Goal: Task Accomplishment & Management: Manage account settings

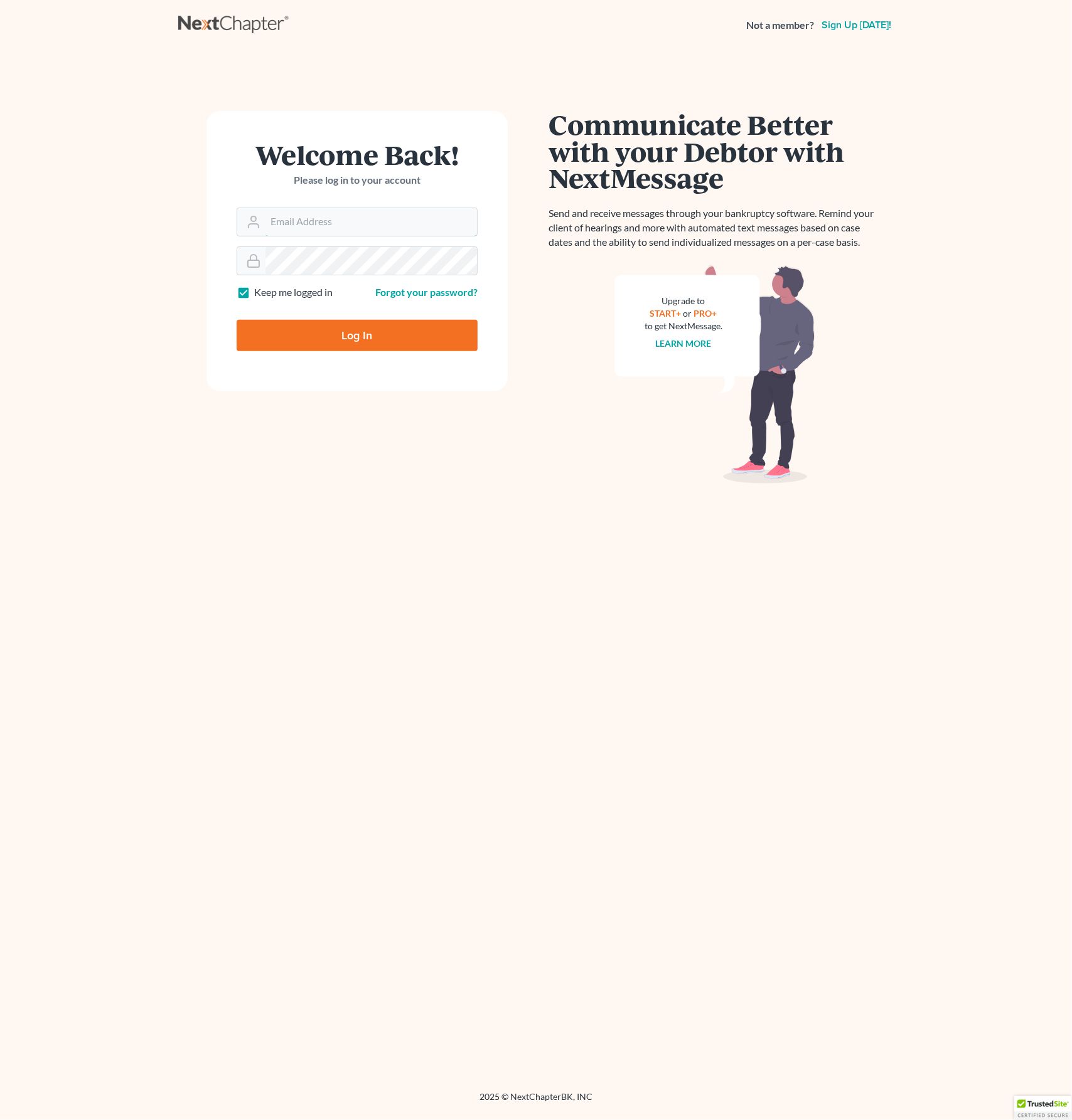
type input "[EMAIL_ADDRESS][PERSON_NAME][DOMAIN_NAME]"
click at [373, 334] on input "Log In" at bounding box center [357, 335] width 241 height 31
type input "Thinking..."
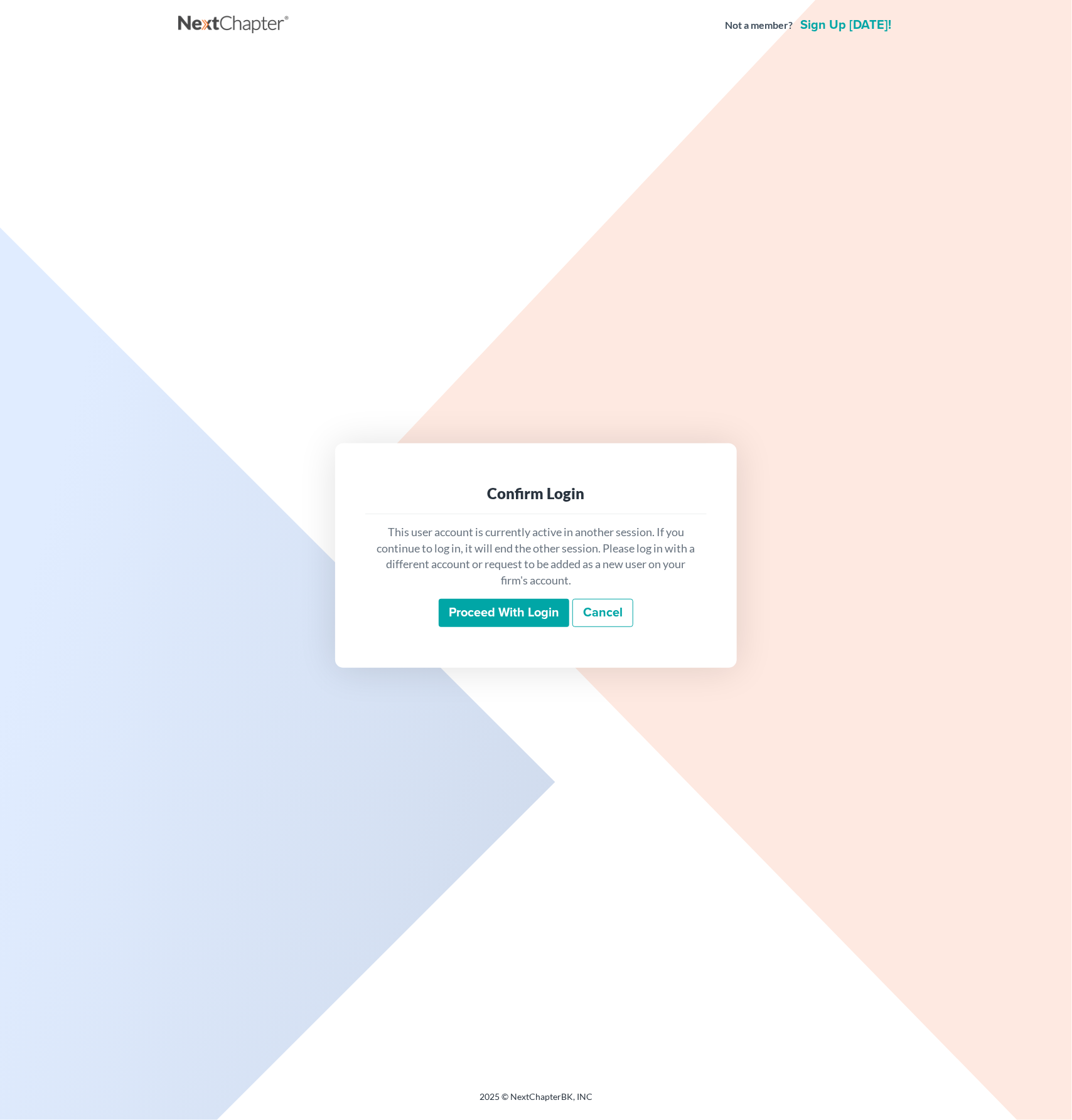
click at [479, 614] on input "Proceed with login" at bounding box center [503, 614] width 131 height 29
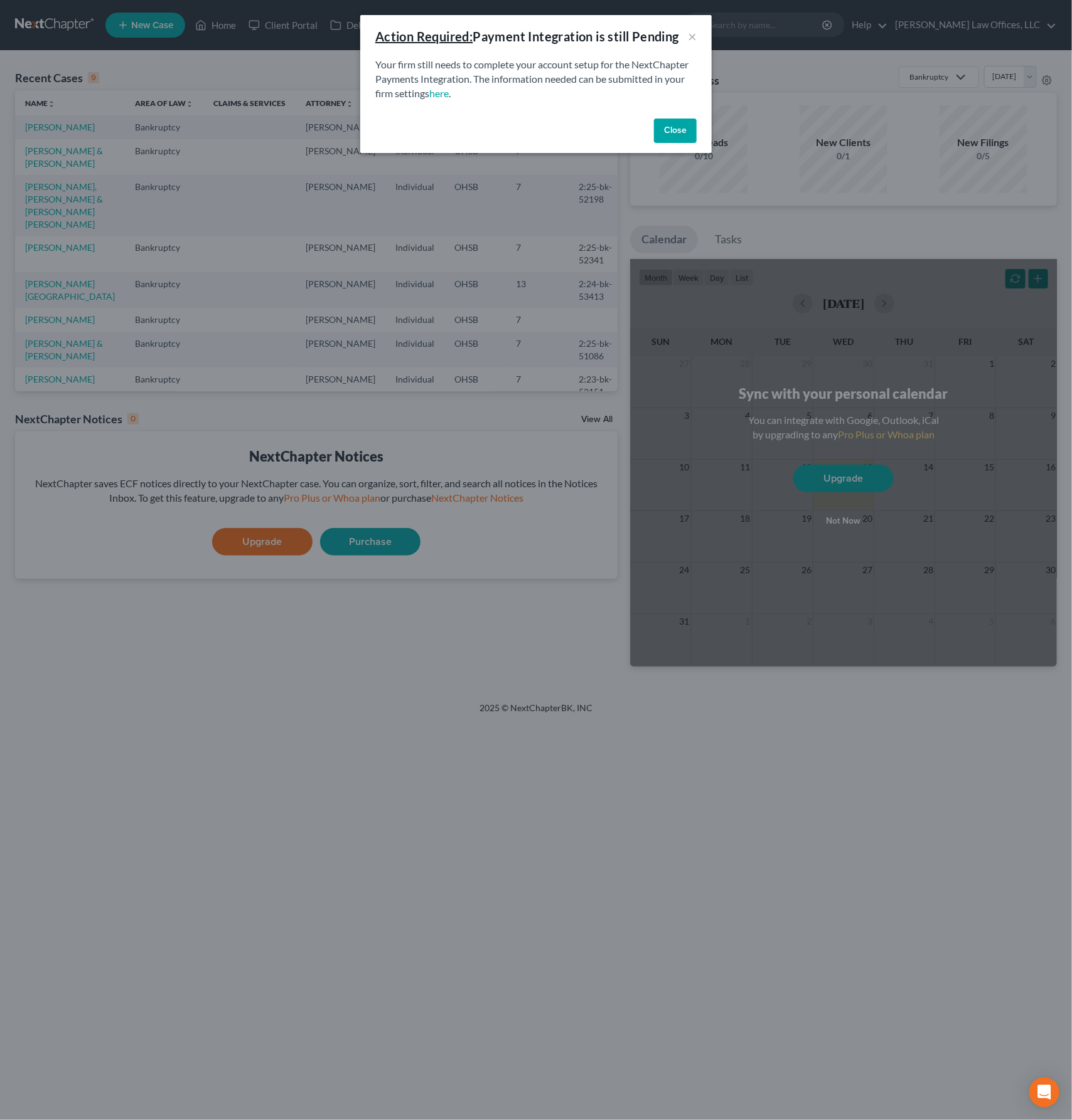
click at [674, 134] on button "Close" at bounding box center [675, 131] width 42 height 25
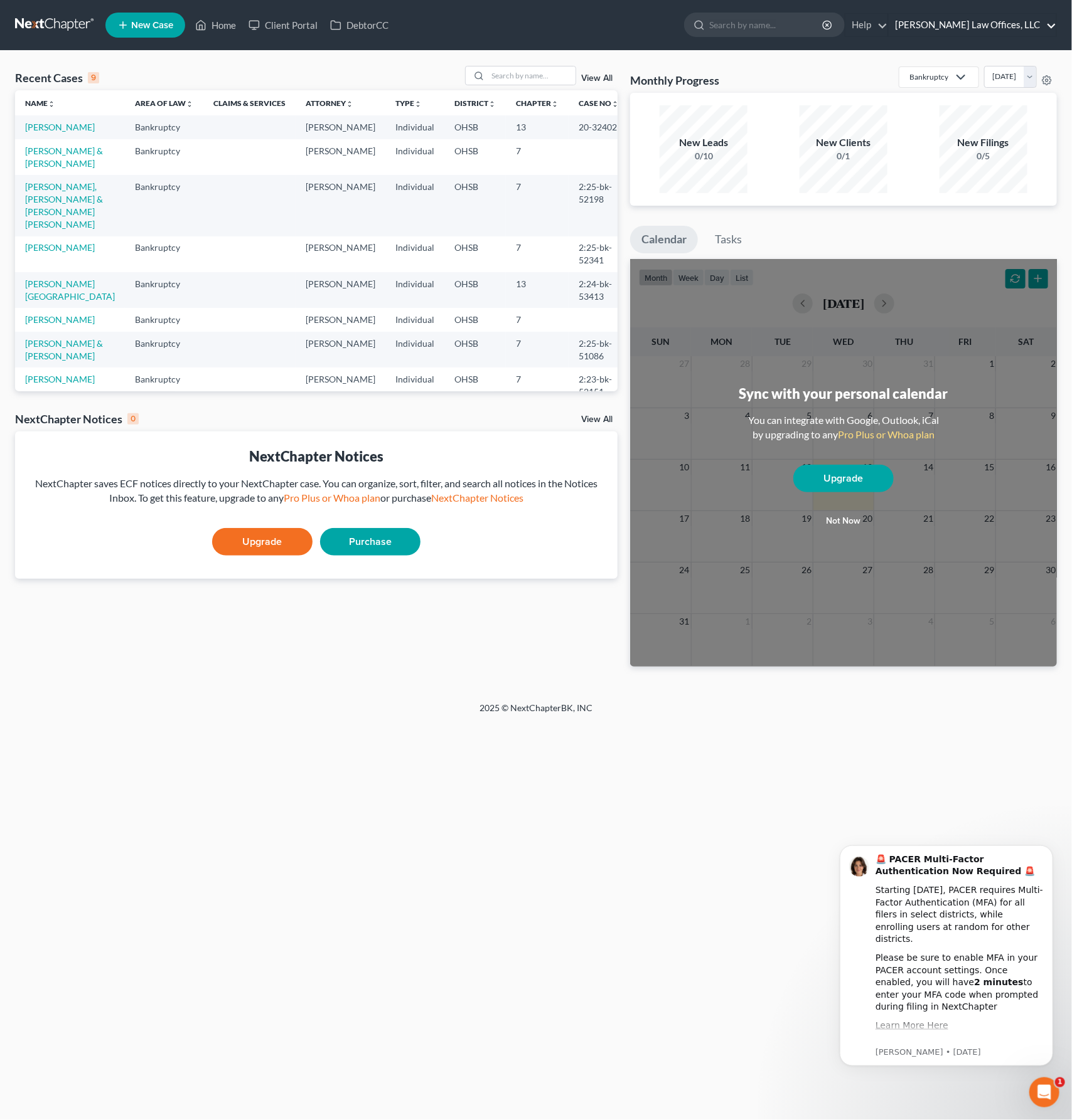
click at [998, 24] on link "[PERSON_NAME] Law Offices, LLC" at bounding box center [972, 25] width 168 height 23
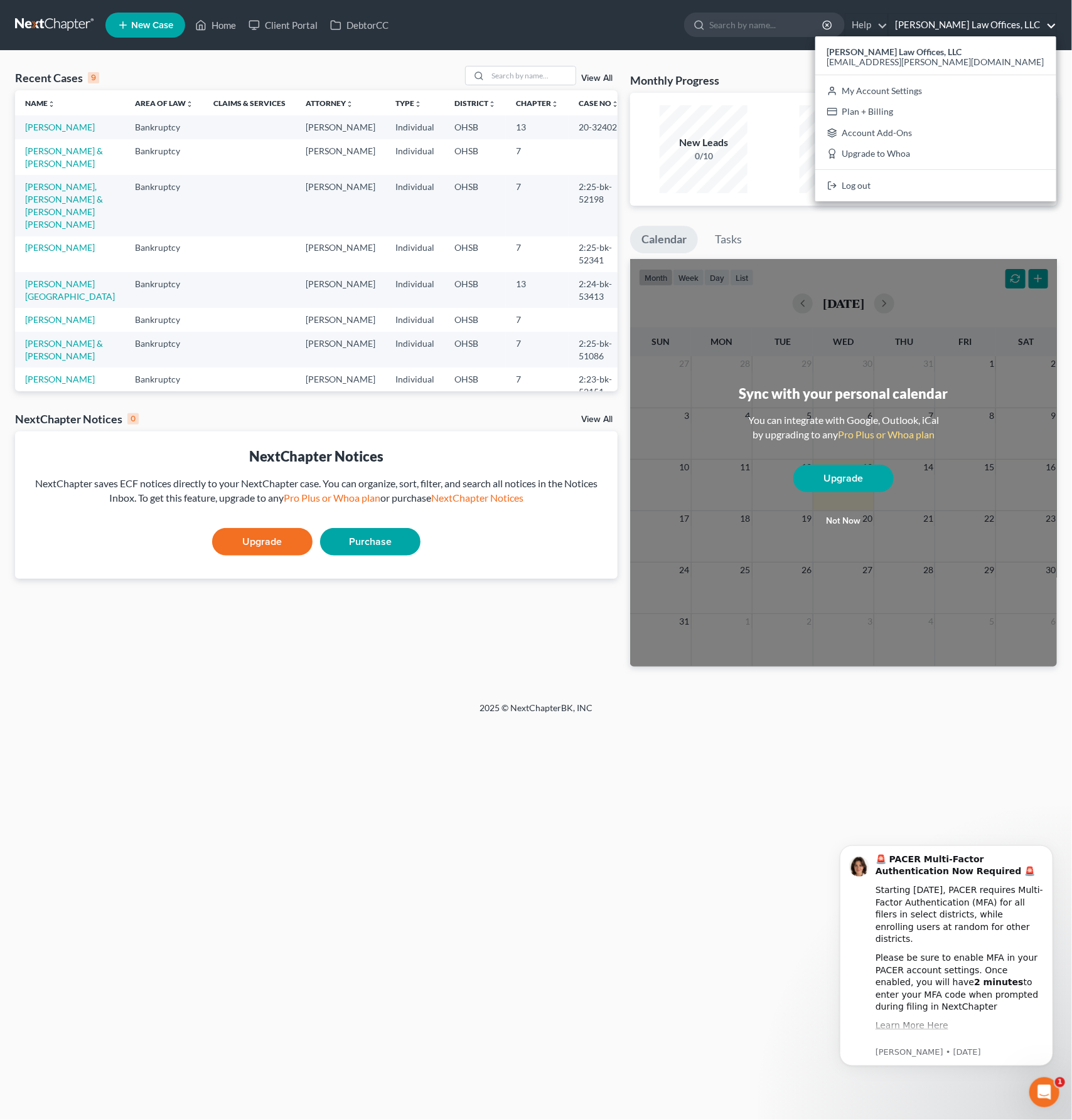
click at [659, 772] on div "Home New Case Client Portal DebtorCC [PERSON_NAME] Law Offices, LLC [EMAIL_ADDR…" at bounding box center [536, 560] width 1072 height 1120
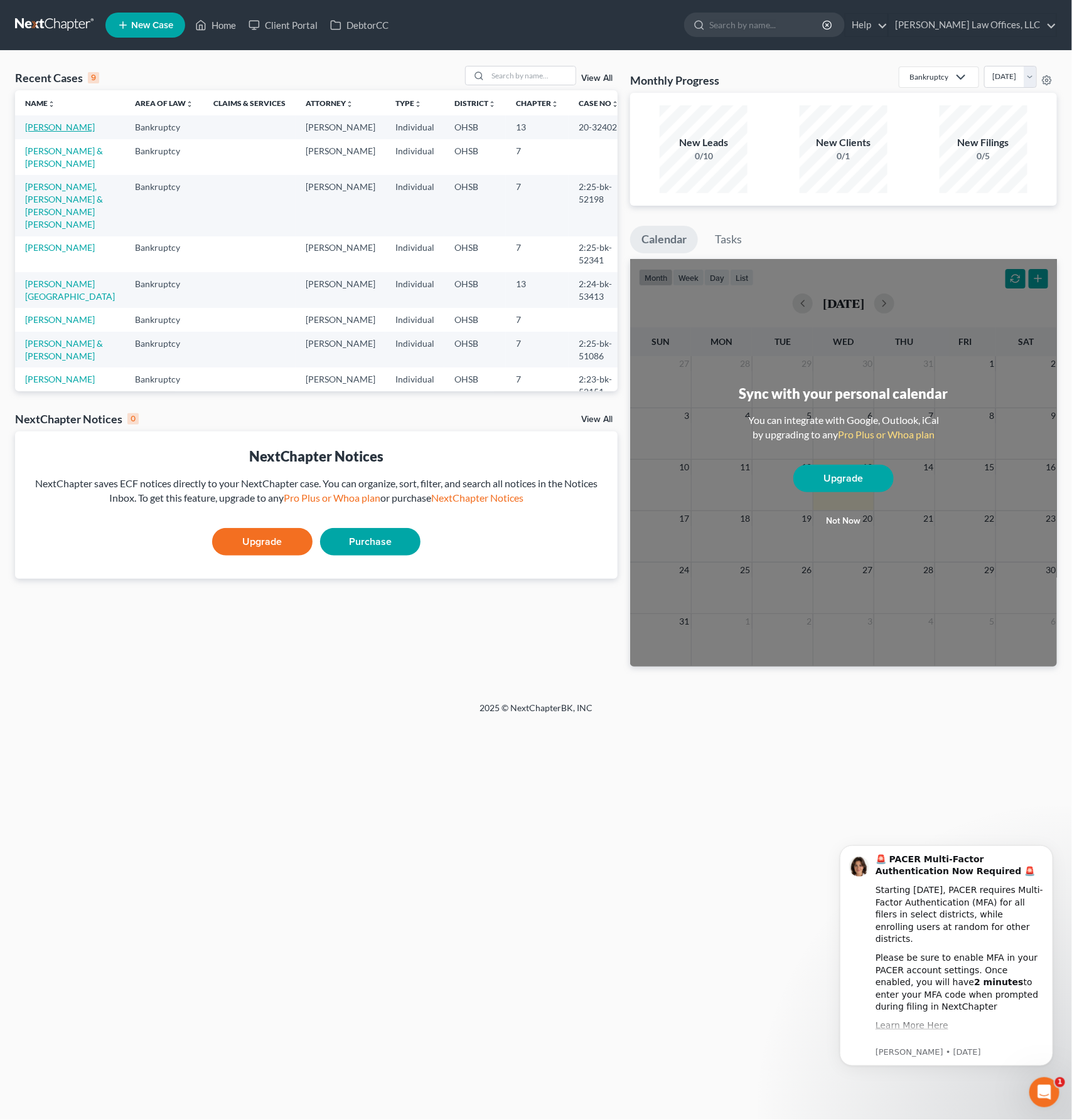
click at [79, 129] on link "[PERSON_NAME]" at bounding box center [60, 127] width 70 height 11
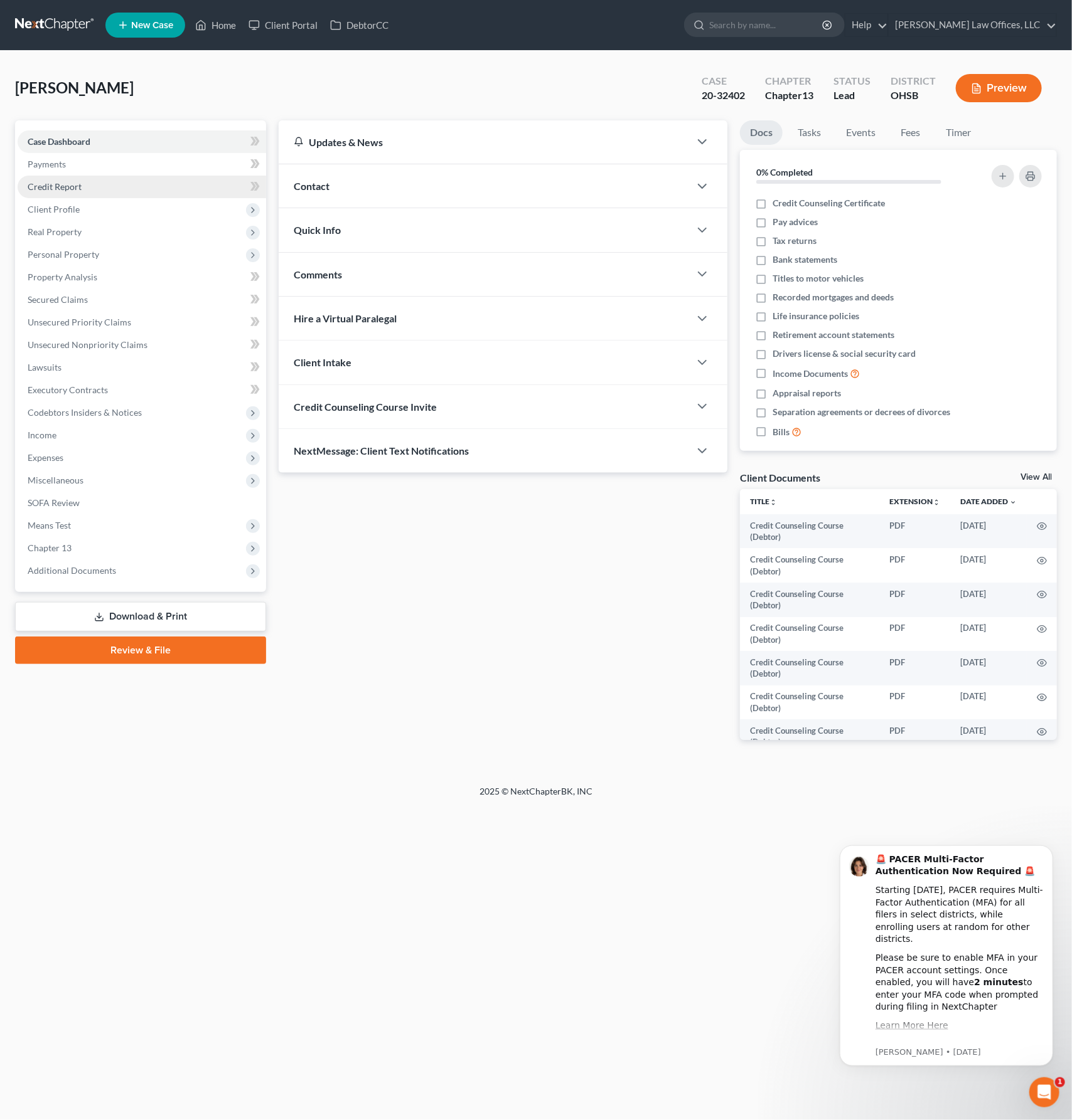
click at [85, 189] on link "Credit Report" at bounding box center [141, 187] width 249 height 23
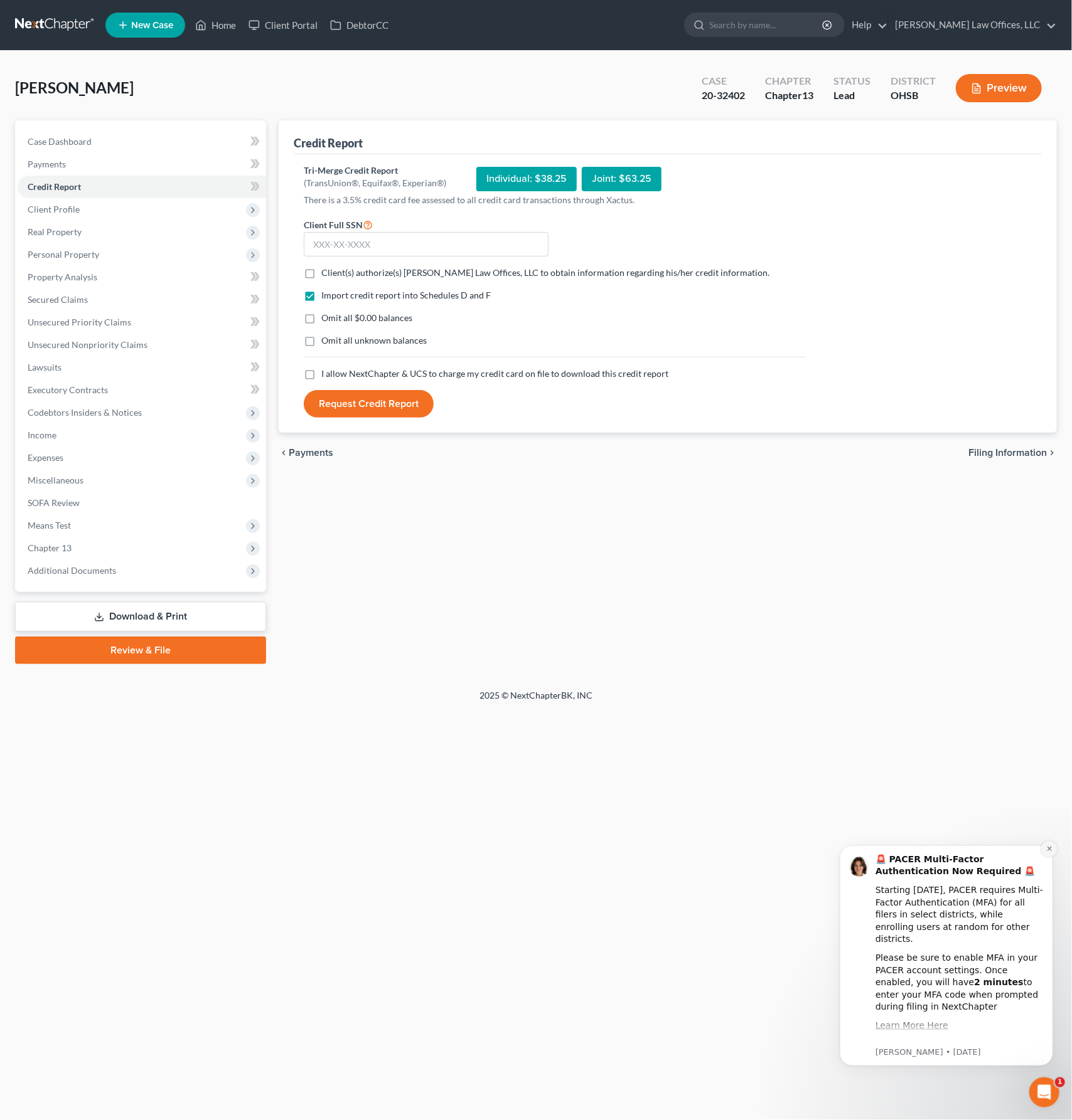
click at [1046, 849] on icon "Dismiss notification" at bounding box center [1049, 848] width 7 height 7
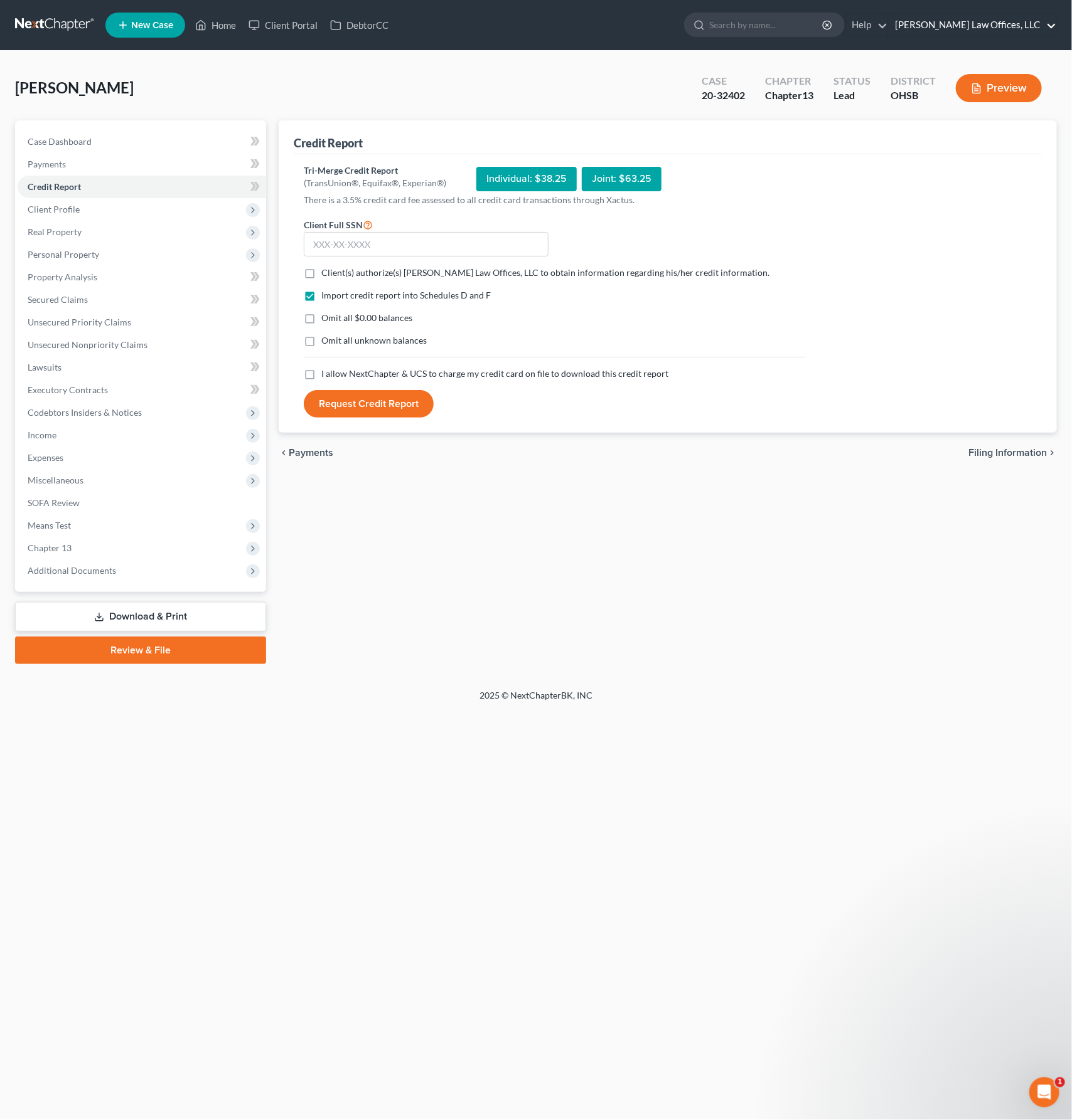
click at [985, 31] on link "Pope Law Offices, LLC" at bounding box center [972, 25] width 168 height 23
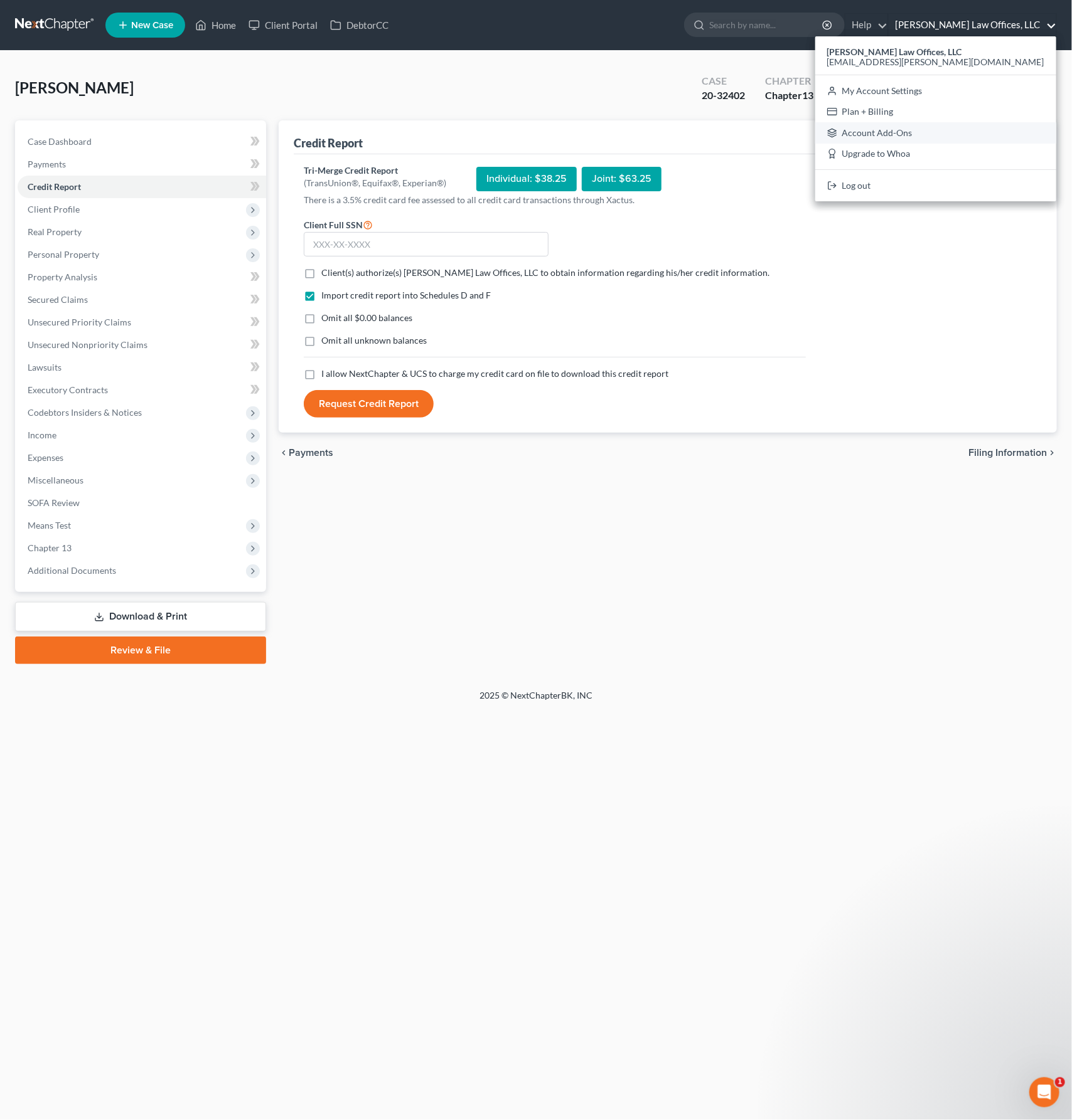
click at [962, 135] on link "Account Add-Ons" at bounding box center [935, 133] width 241 height 21
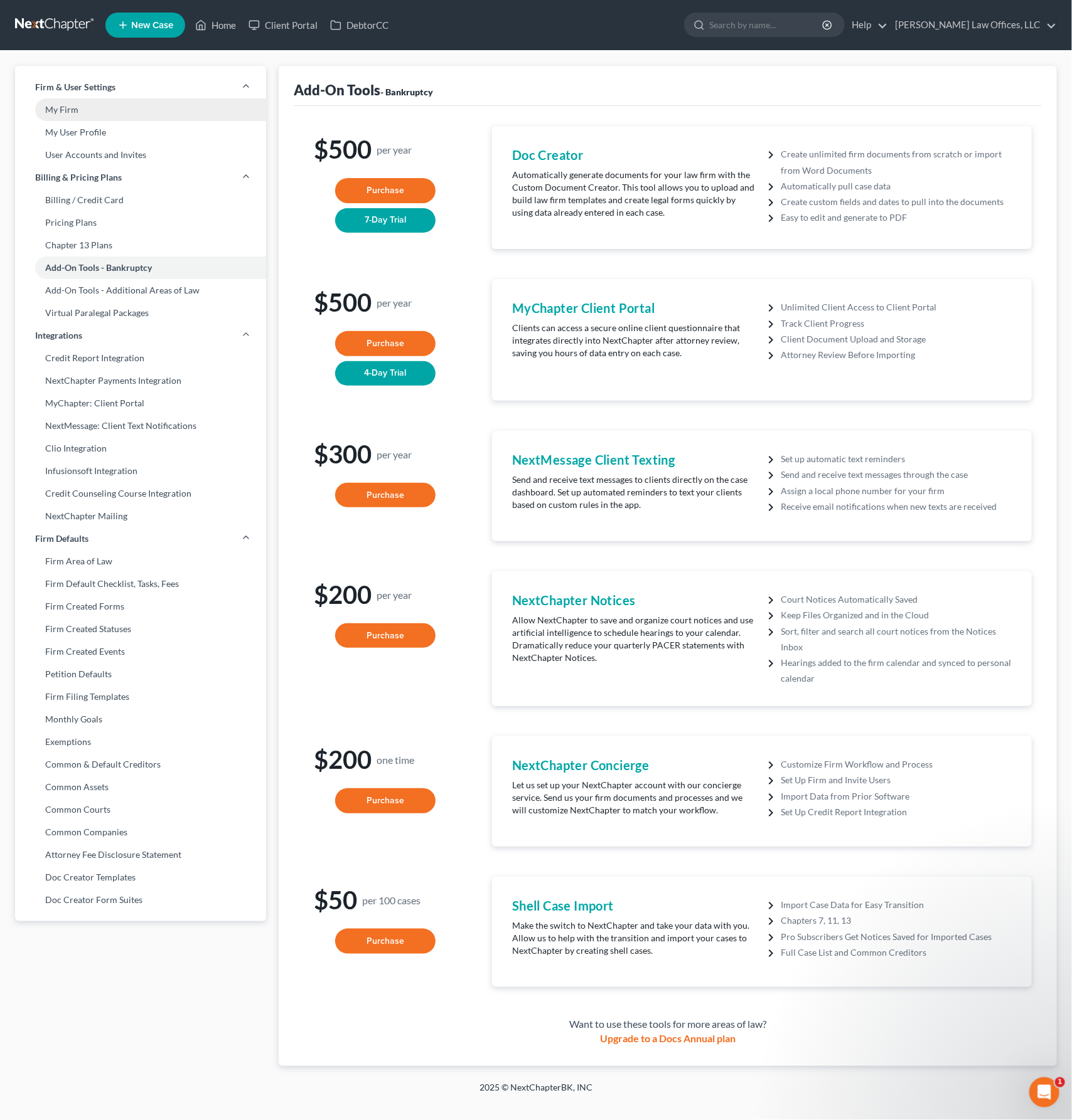
click at [57, 111] on link "My Firm" at bounding box center [141, 110] width 251 height 23
select select "24"
select select "36"
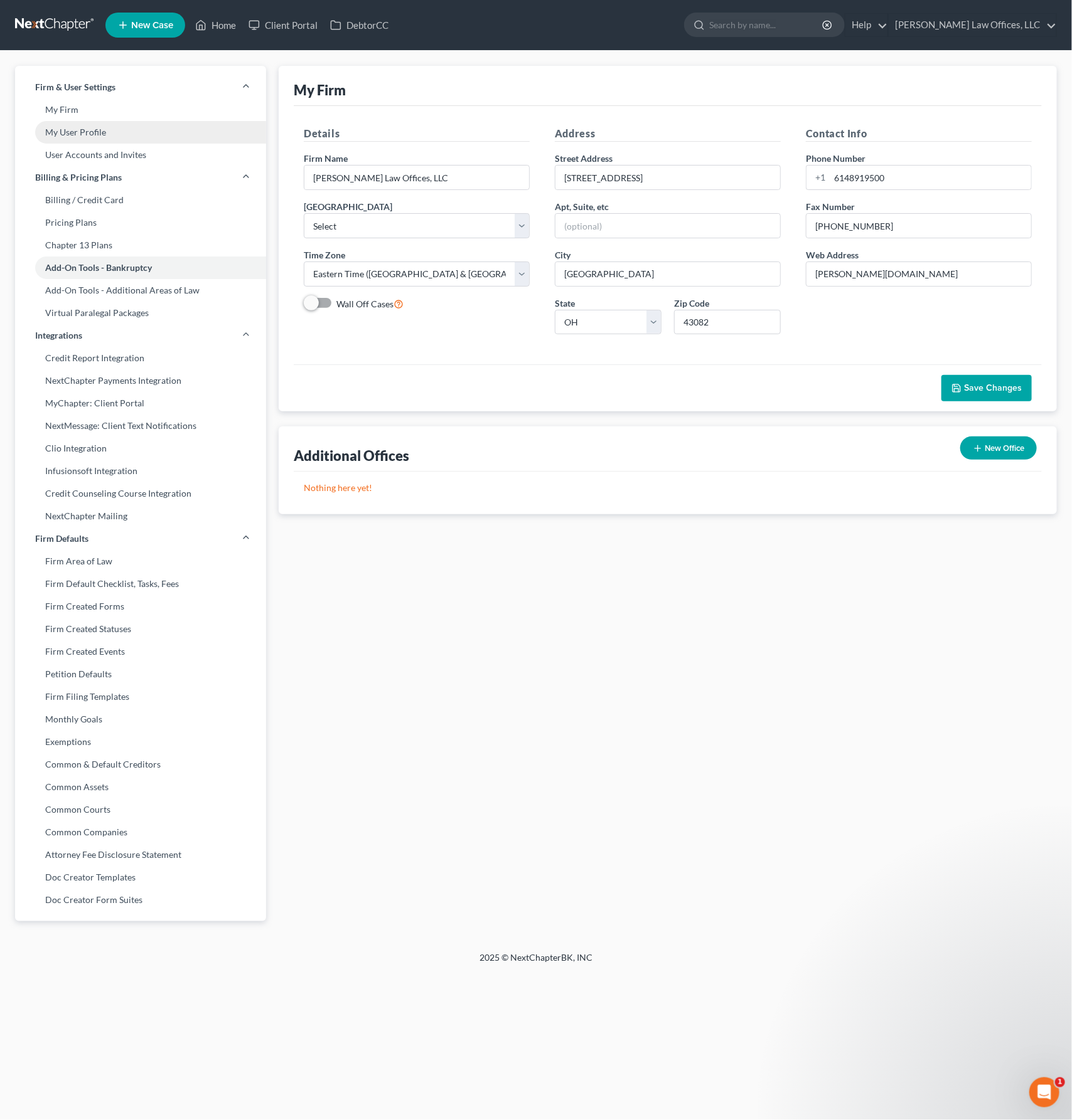
click at [71, 132] on link "My User Profile" at bounding box center [141, 132] width 251 height 23
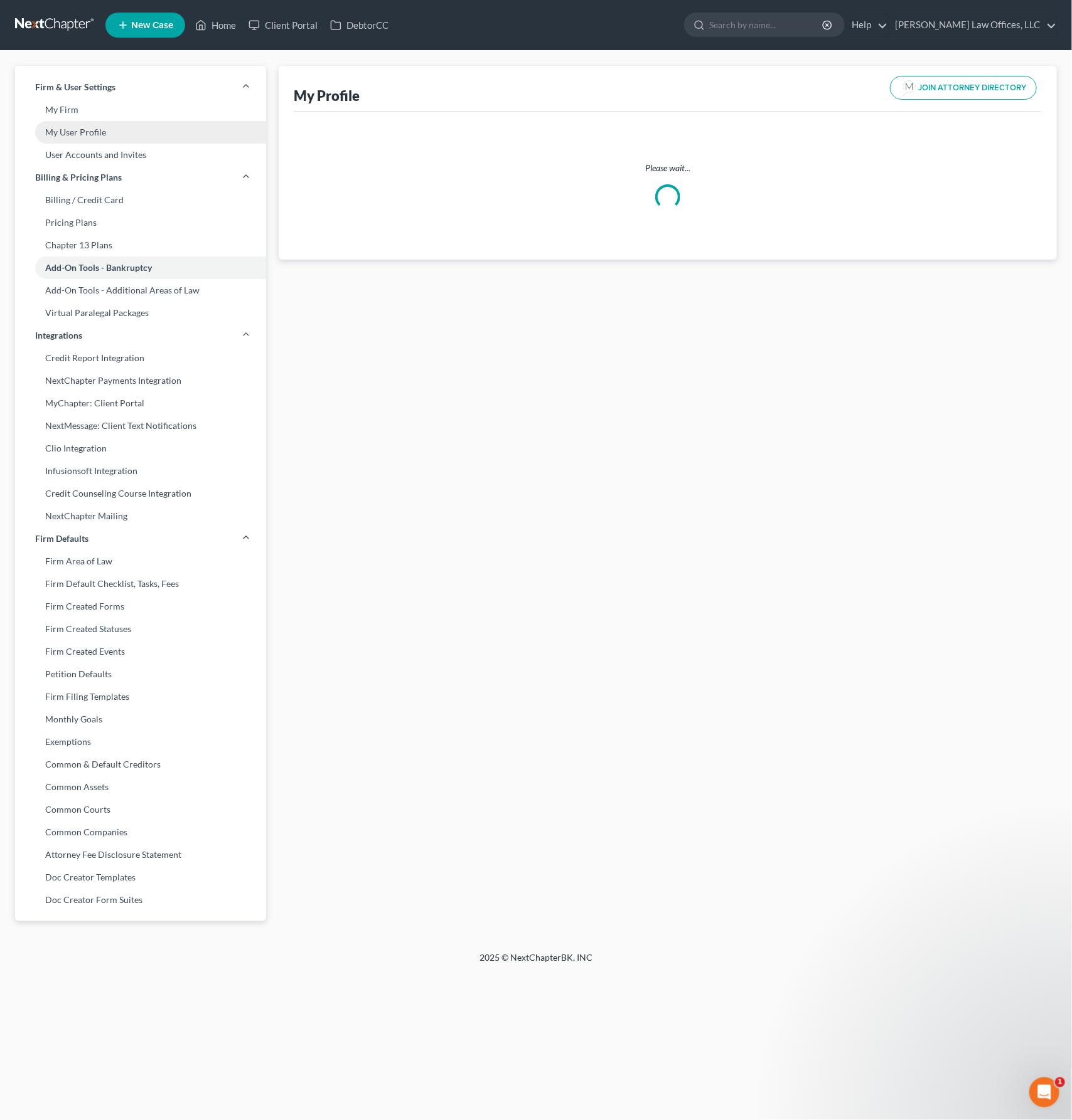
select select "36"
select select "62"
select select "attorney"
select select "0"
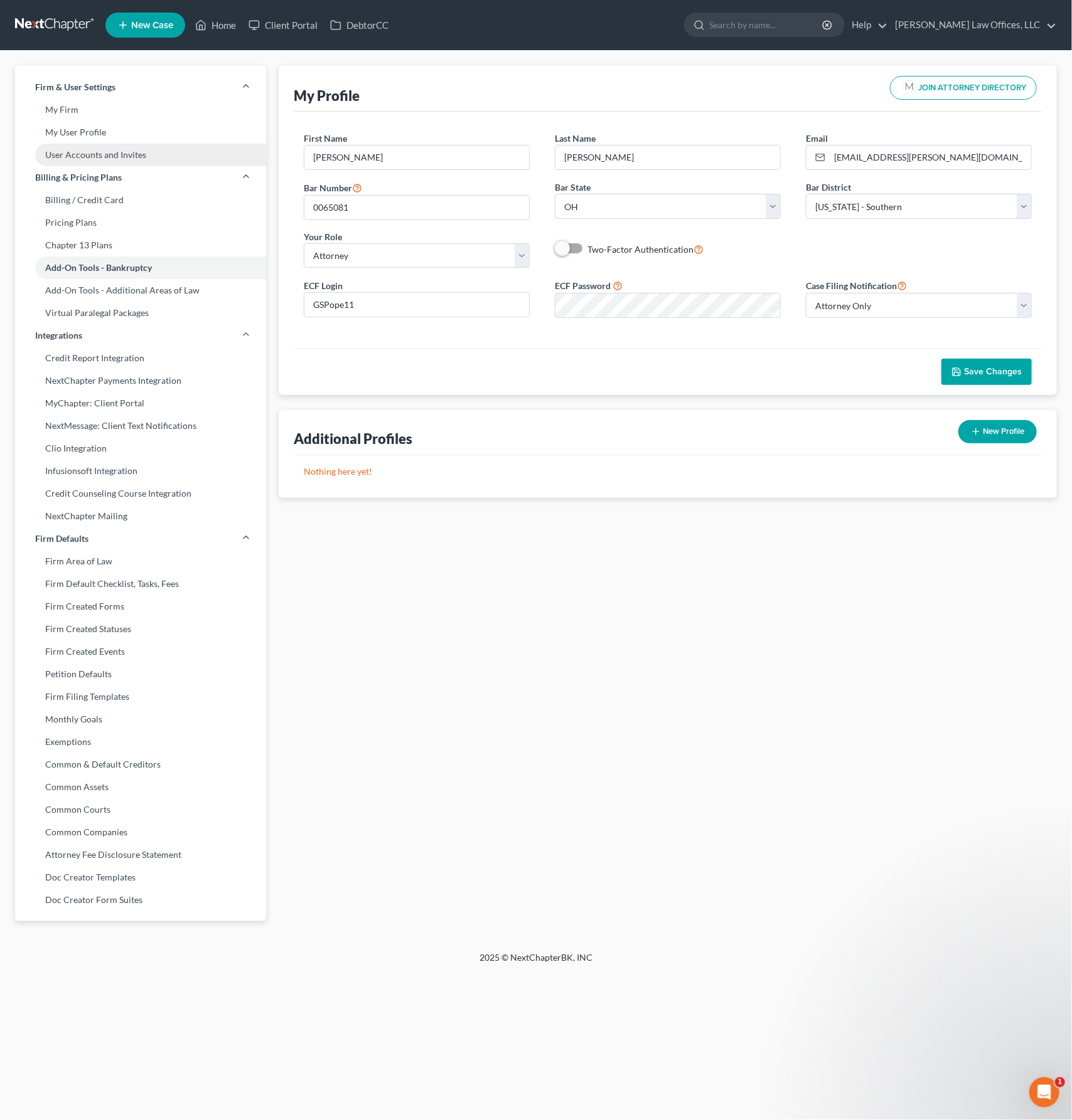
click at [75, 154] on link "User Accounts and Invites" at bounding box center [141, 155] width 251 height 23
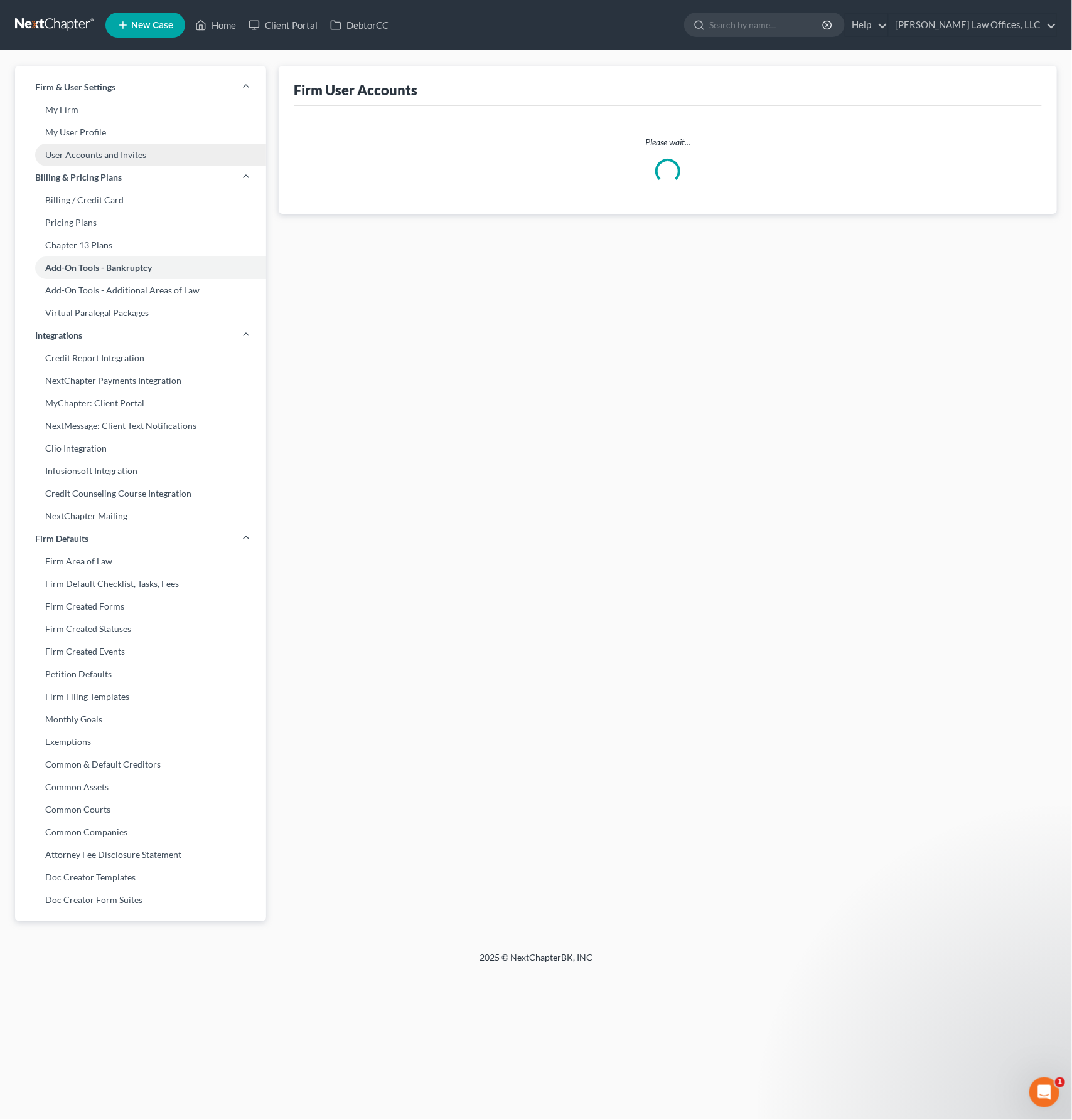
select select "0"
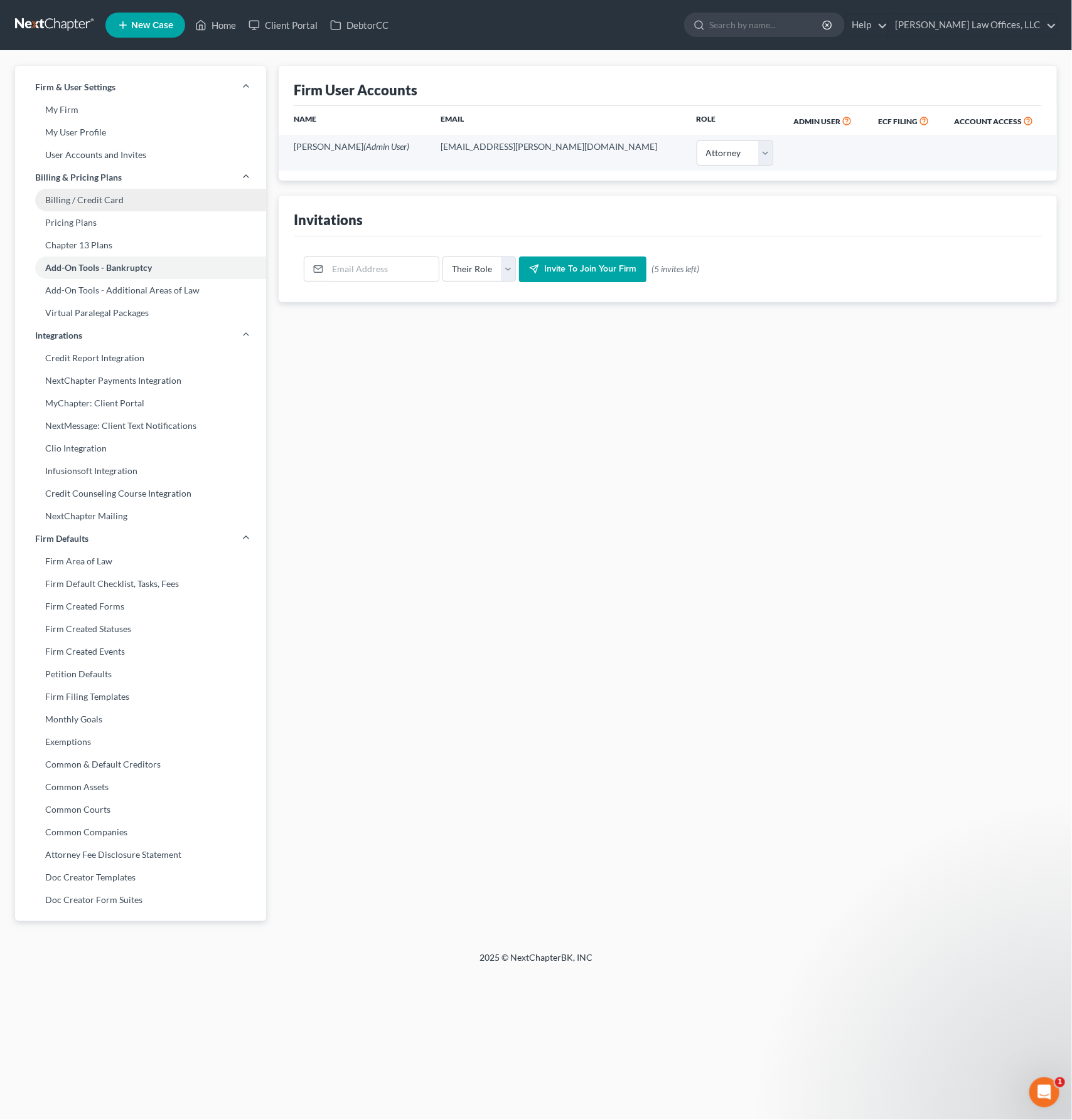
click at [116, 204] on link "Billing / Credit Card" at bounding box center [141, 200] width 251 height 23
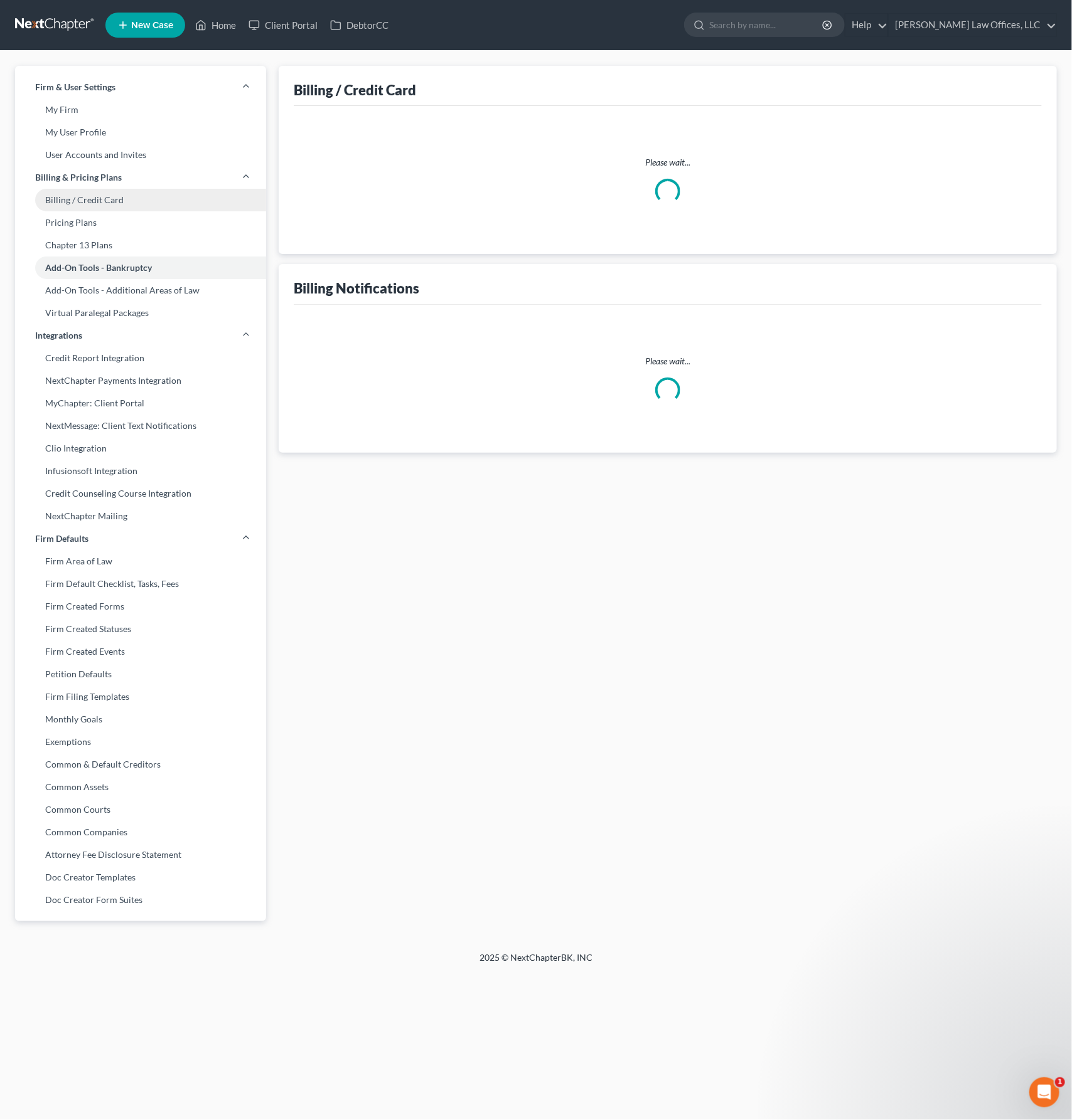
select select "36"
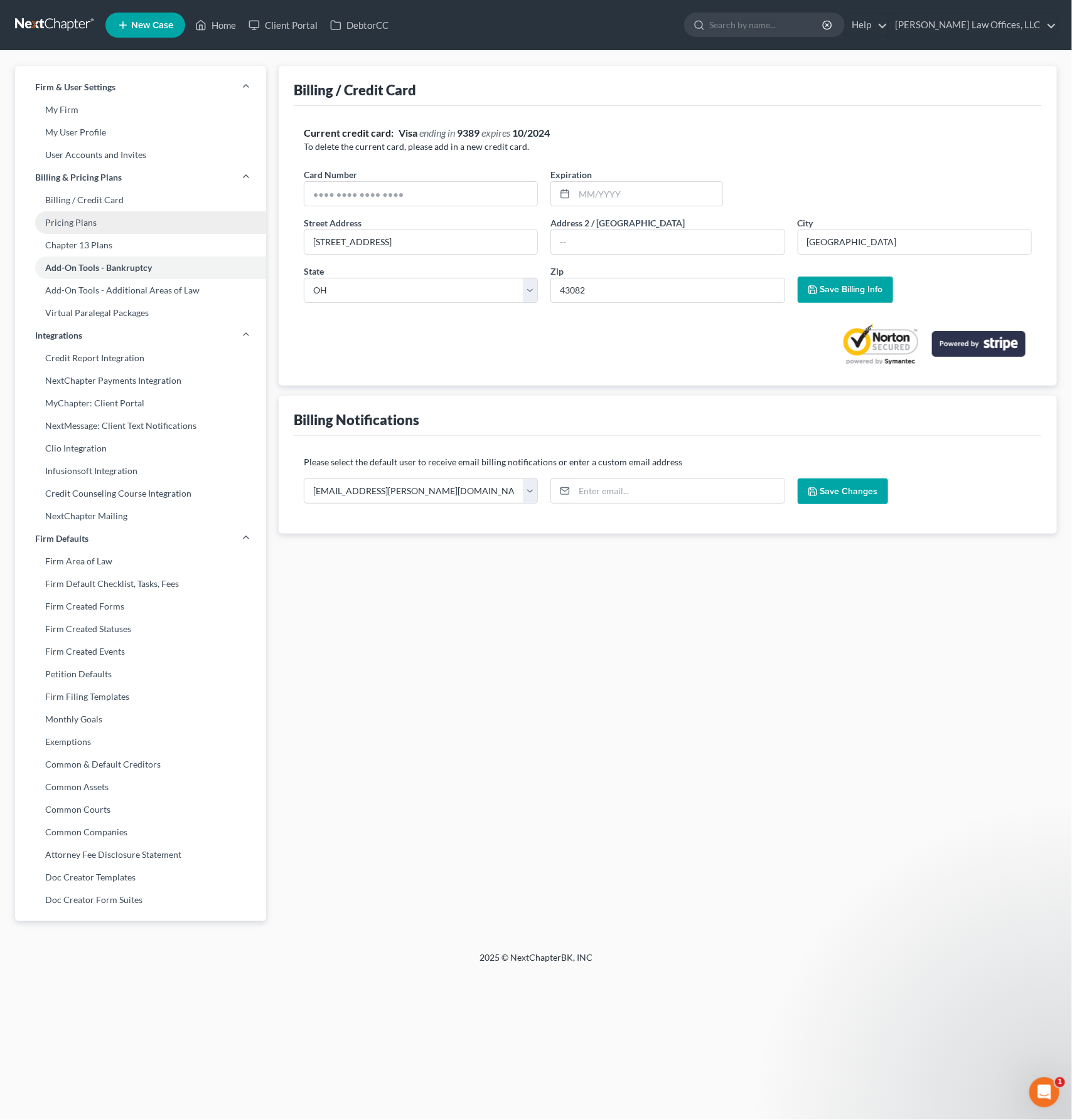
click at [90, 225] on link "Pricing Plans" at bounding box center [141, 223] width 251 height 23
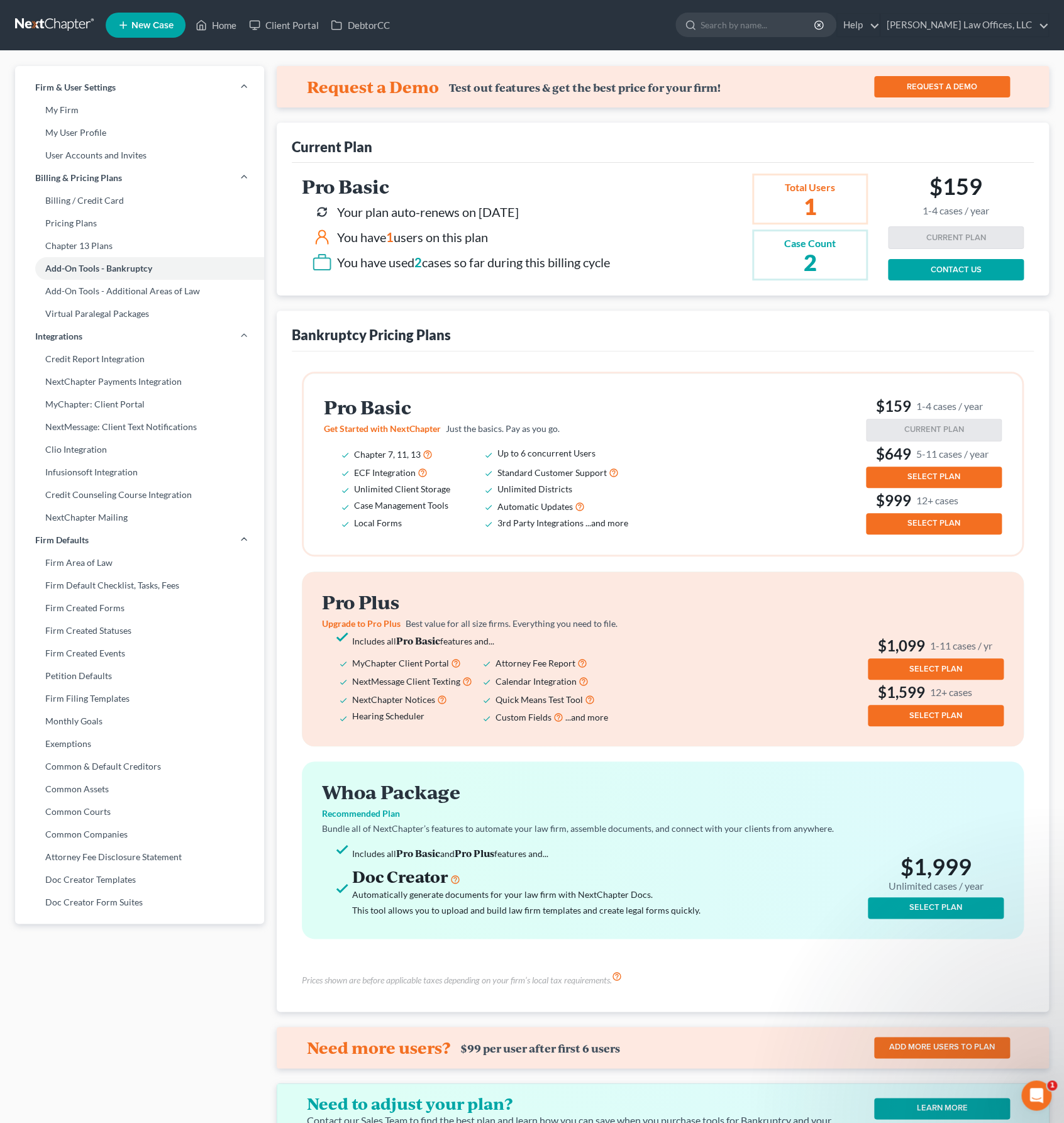
select select "36"
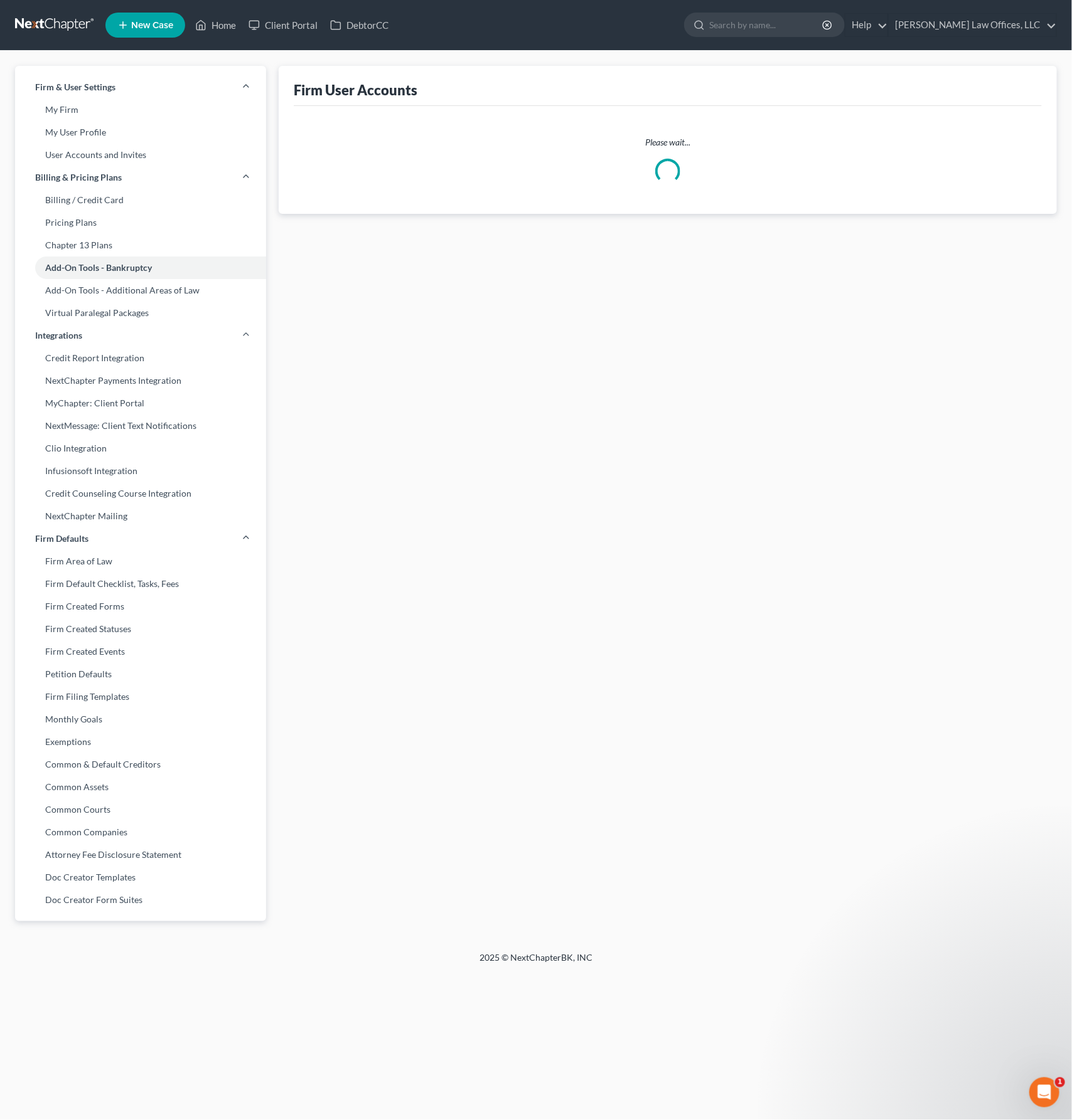
select select "0"
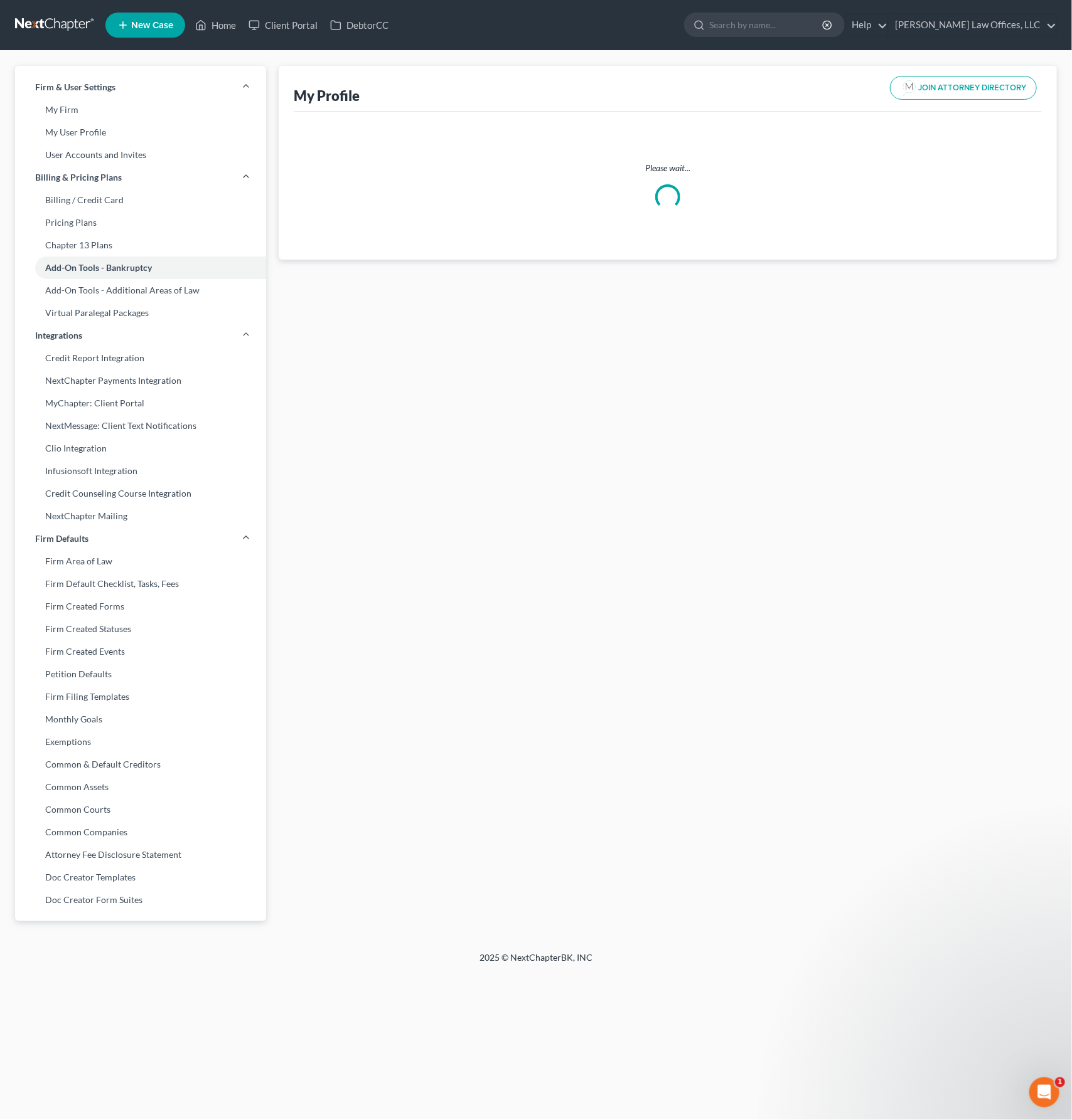
select select "62"
select select "24"
select select "36"
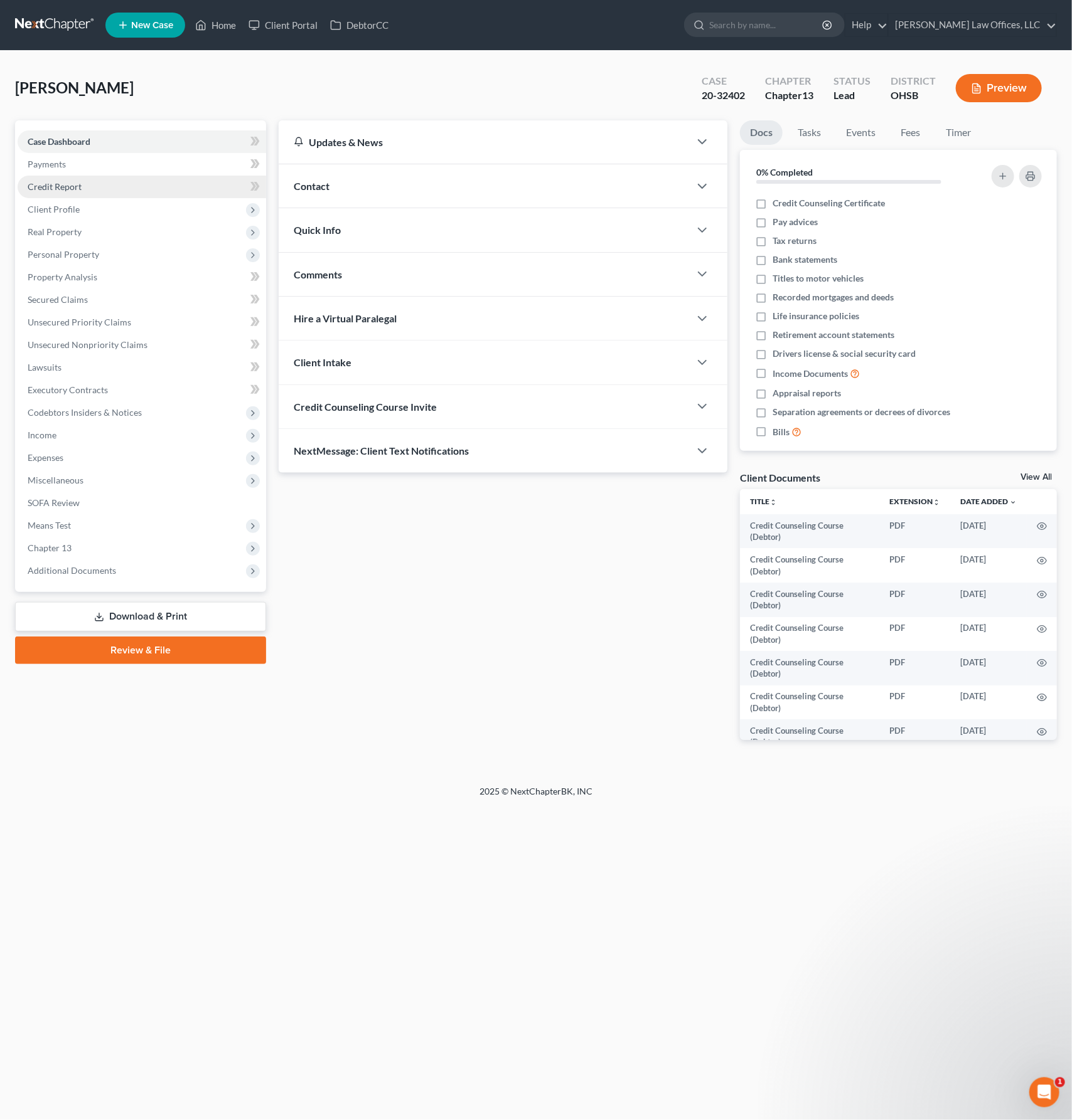
click at [59, 190] on span "Credit Report" at bounding box center [54, 187] width 54 height 11
